Goal: Entertainment & Leisure: Consume media (video, audio)

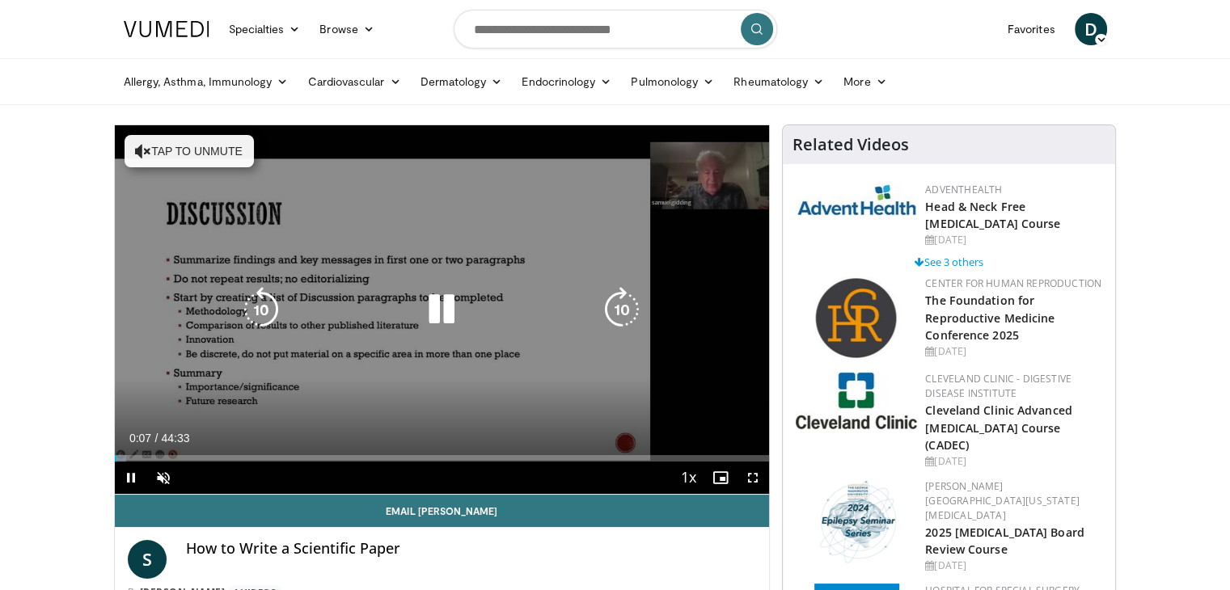
click at [197, 146] on button "Tap to unmute" at bounding box center [189, 151] width 129 height 32
click at [447, 311] on icon "Video Player" at bounding box center [441, 309] width 45 height 45
drag, startPoint x: 434, startPoint y: 307, endPoint x: 427, endPoint y: 313, distance: 9.2
click at [430, 311] on icon "Video Player" at bounding box center [441, 309] width 45 height 45
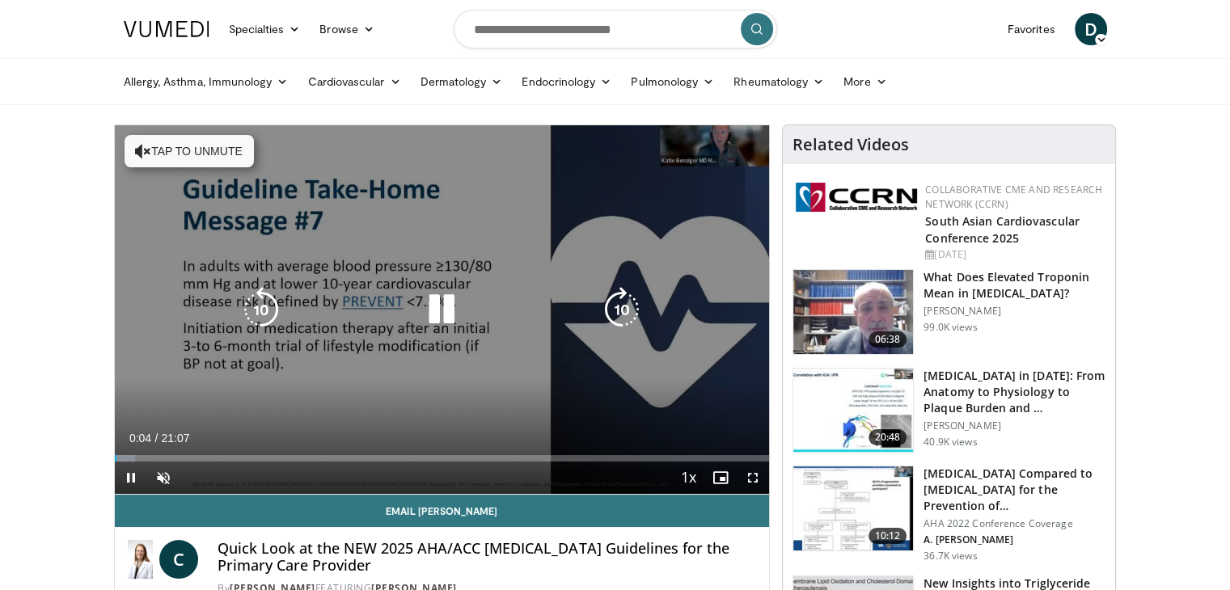
click at [188, 145] on button "Tap to unmute" at bounding box center [189, 151] width 129 height 32
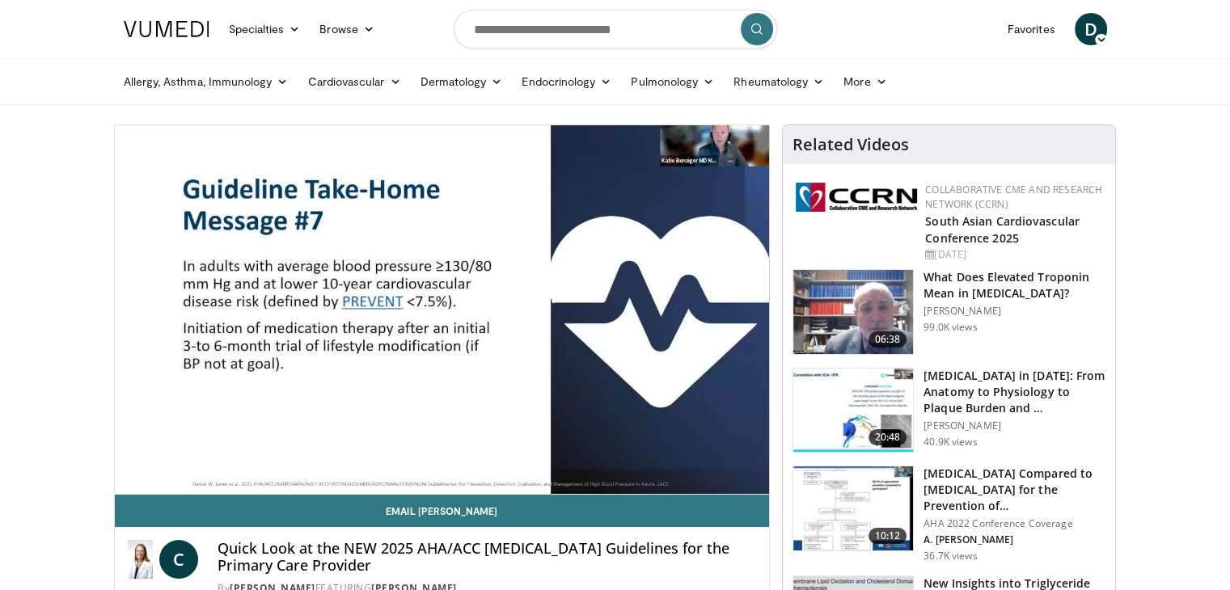
click at [835, 496] on img at bounding box center [854, 509] width 120 height 84
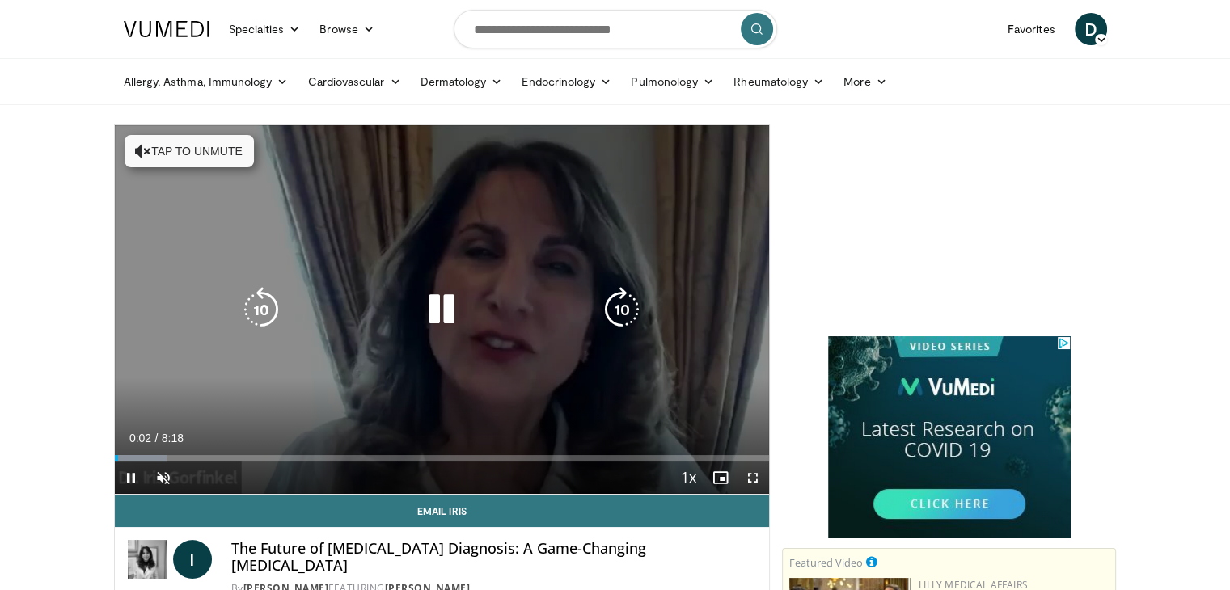
click at [209, 146] on button "Tap to unmute" at bounding box center [189, 151] width 129 height 32
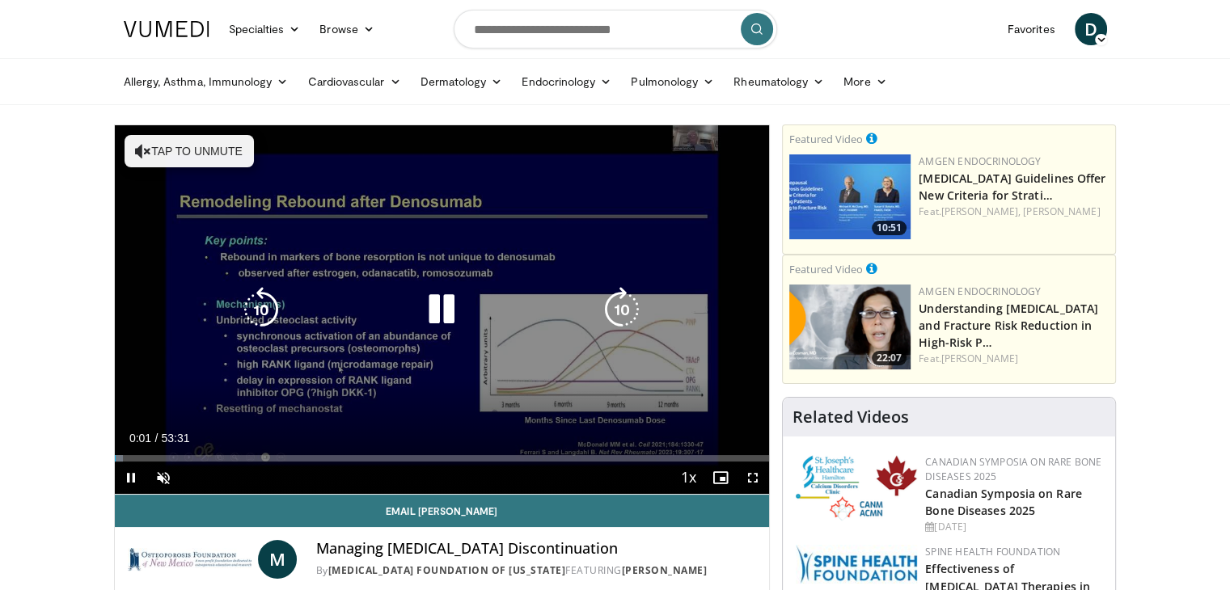
click at [184, 144] on button "Tap to unmute" at bounding box center [189, 151] width 129 height 32
